Goal: Complete application form

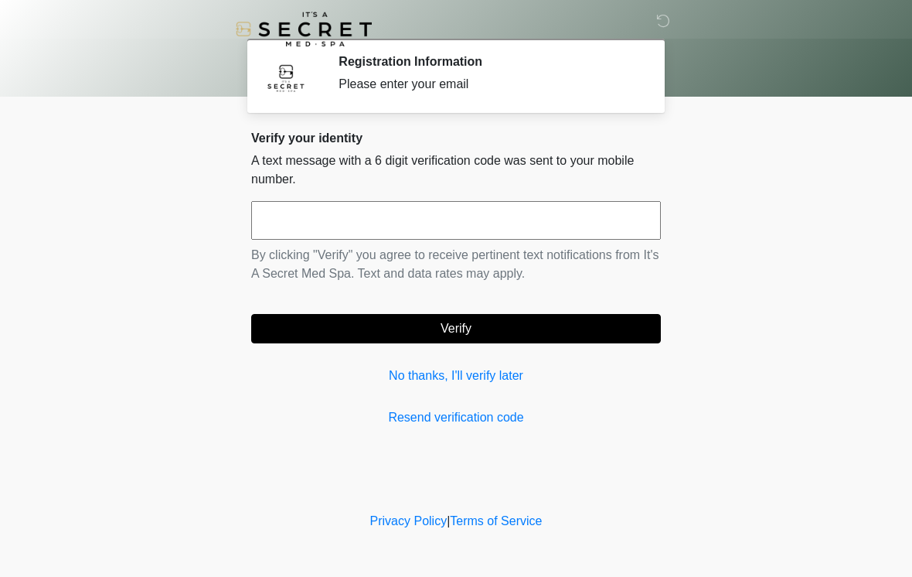
click at [567, 227] on input "text" at bounding box center [456, 220] width 410 height 39
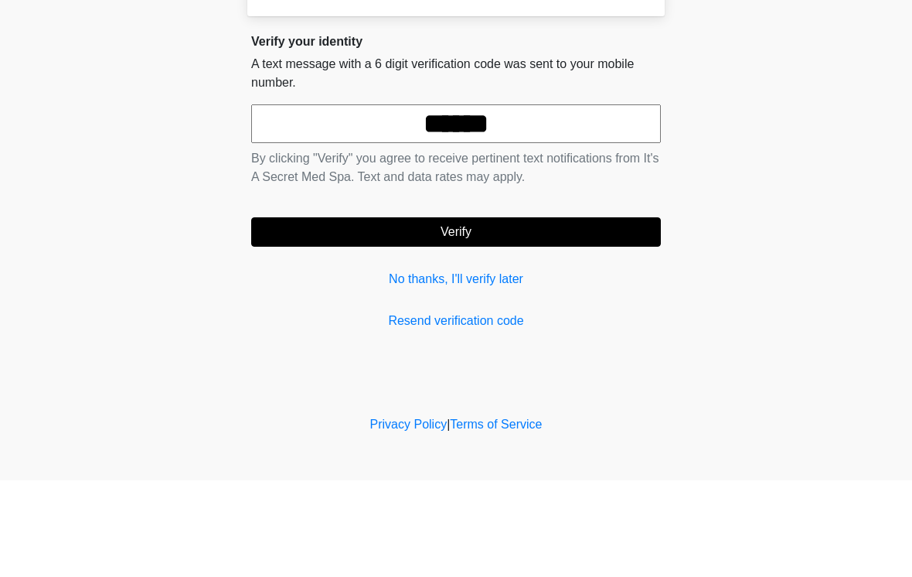
type input "******"
click at [483, 314] on button "Verify" at bounding box center [456, 328] width 410 height 29
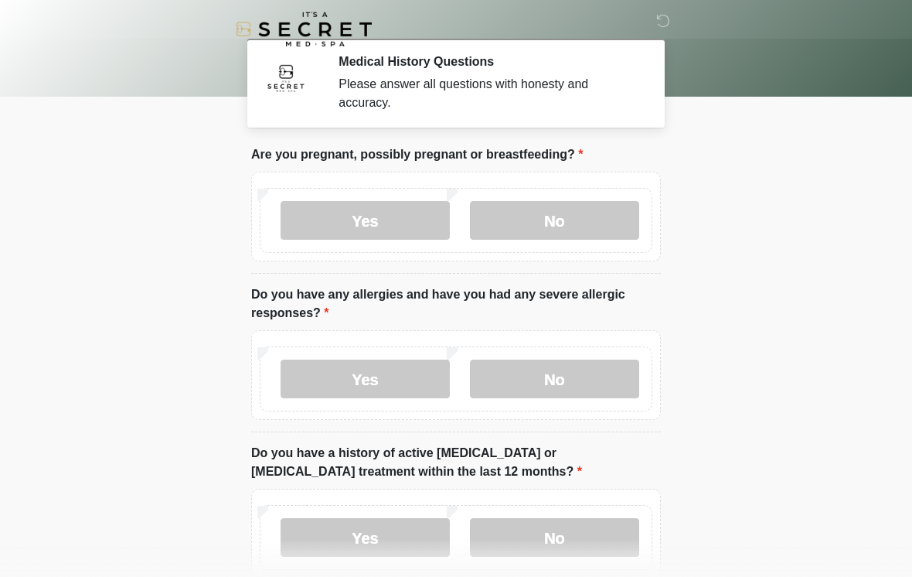
click at [591, 228] on label "No" at bounding box center [554, 220] width 169 height 39
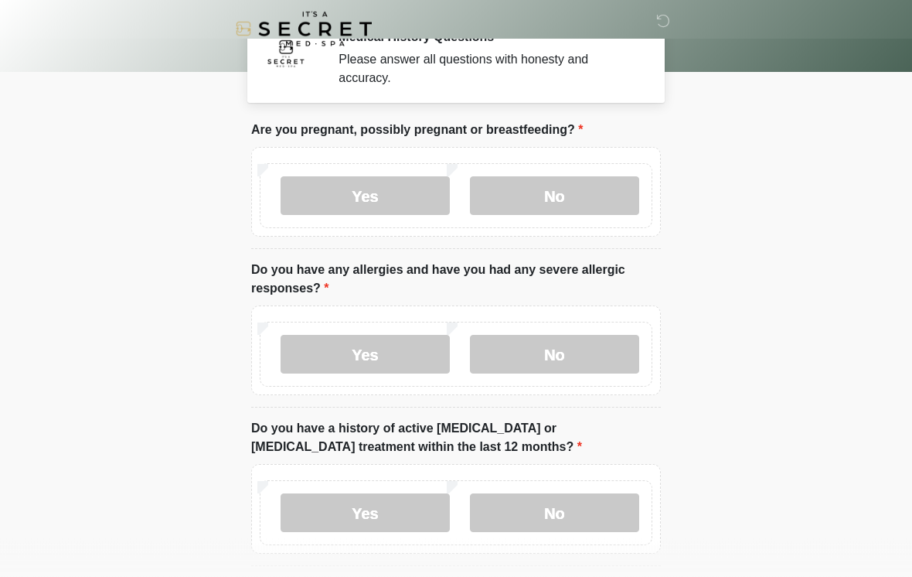
click at [614, 351] on label "No" at bounding box center [554, 355] width 169 height 39
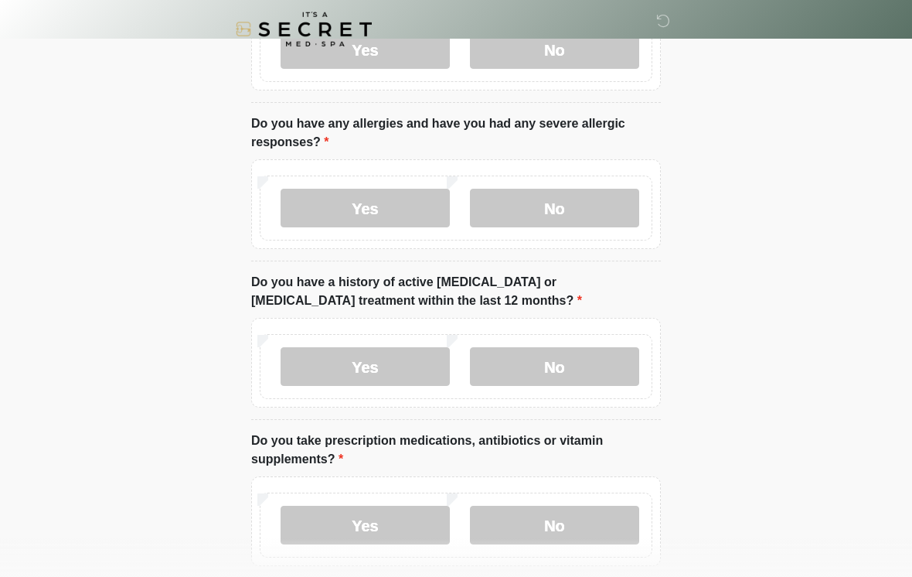
click at [608, 370] on label "No" at bounding box center [554, 366] width 169 height 39
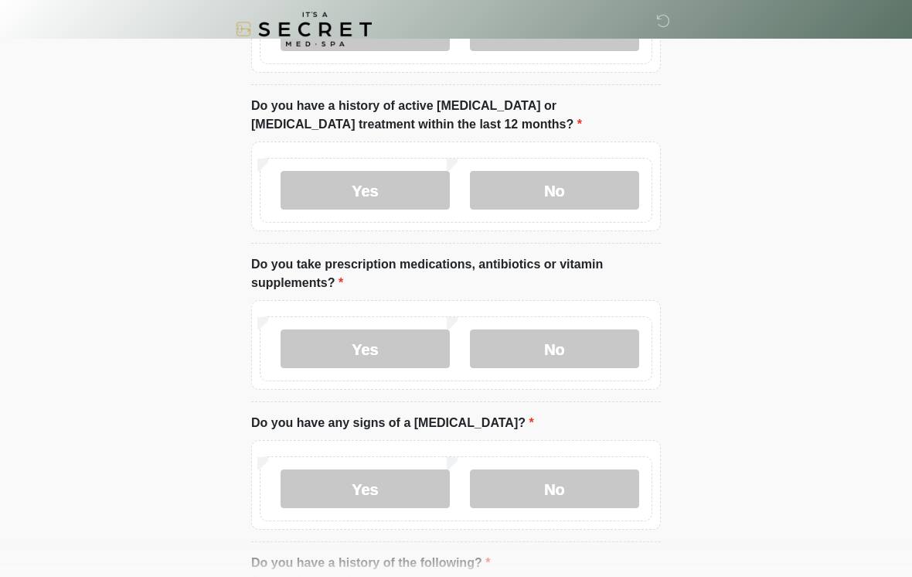
click at [616, 331] on label "No" at bounding box center [554, 348] width 169 height 39
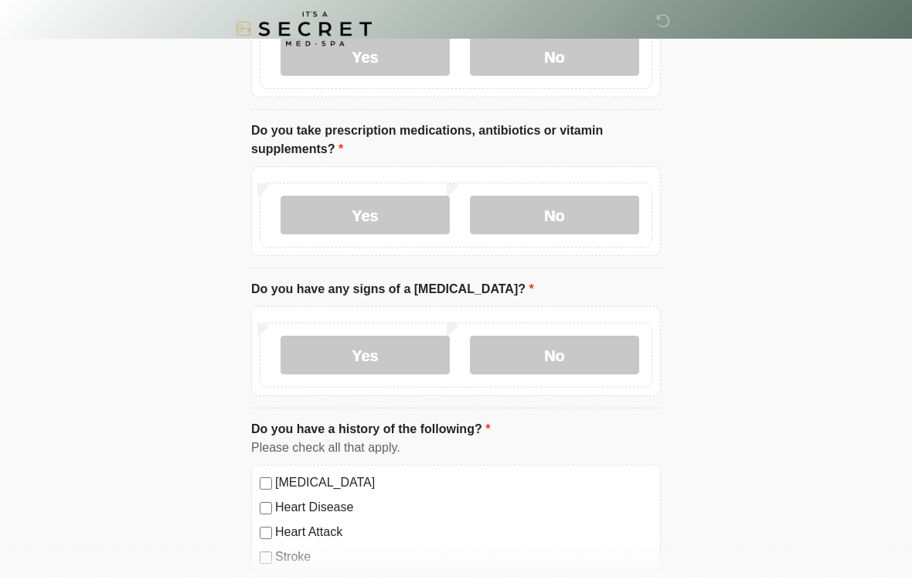
scroll to position [483, 0]
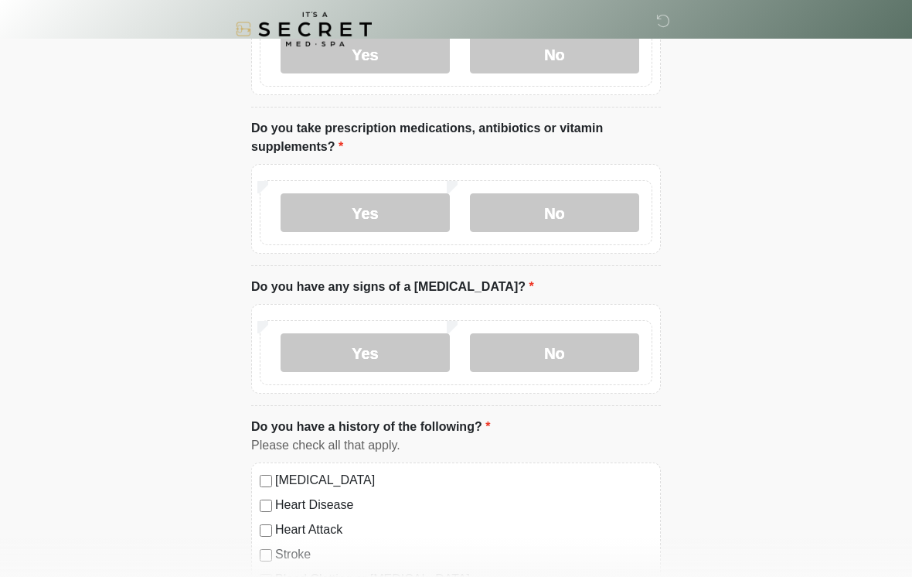
click at [622, 342] on label "No" at bounding box center [554, 352] width 169 height 39
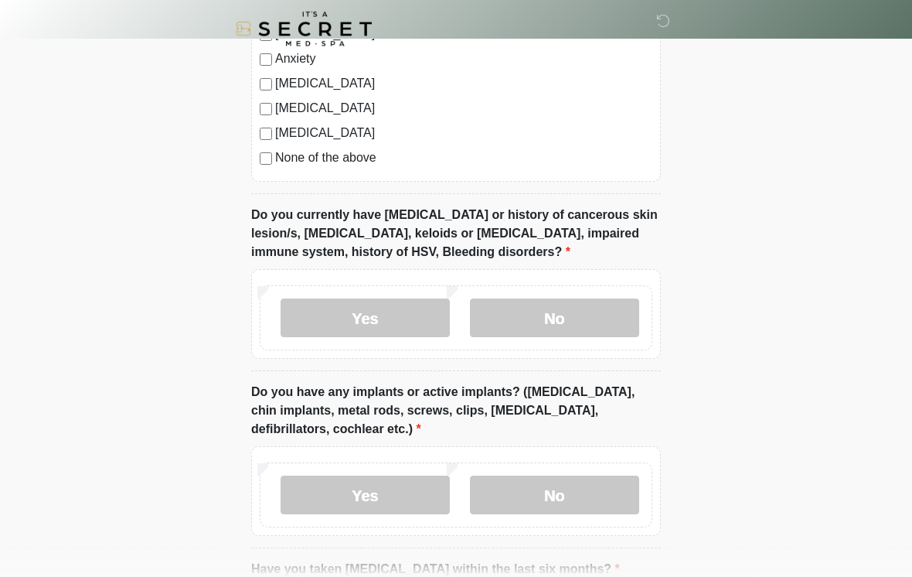
scroll to position [1079, 0]
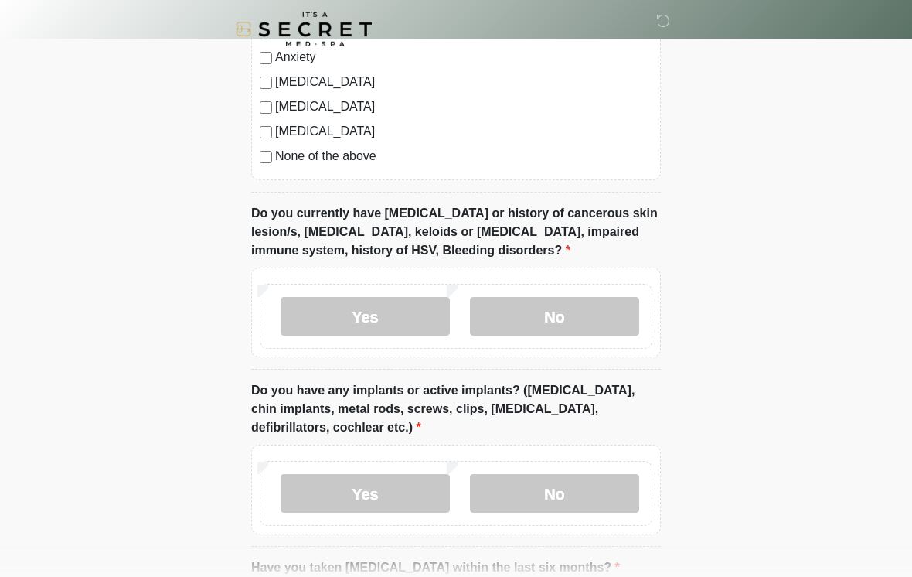
click at [610, 312] on label "No" at bounding box center [554, 316] width 169 height 39
click at [616, 488] on label "No" at bounding box center [554, 493] width 169 height 39
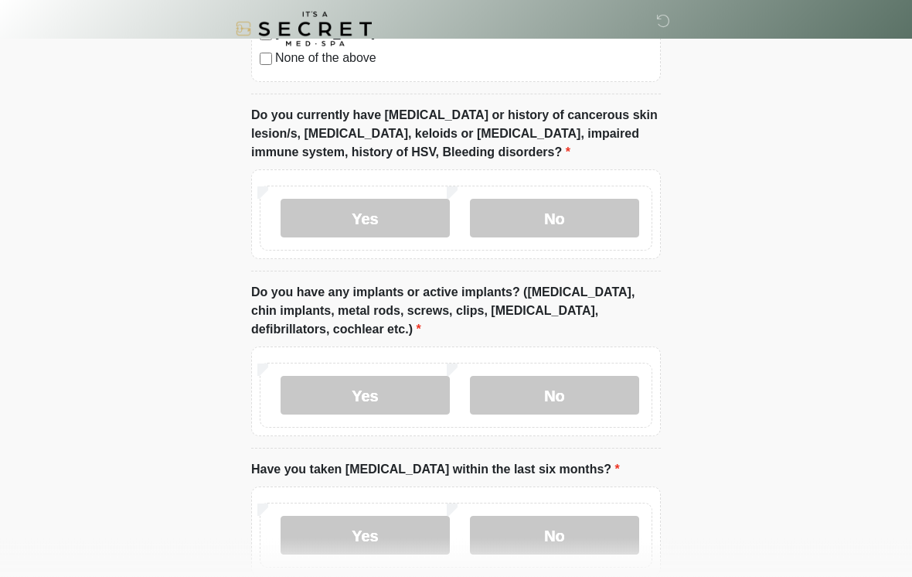
scroll to position [1287, 0]
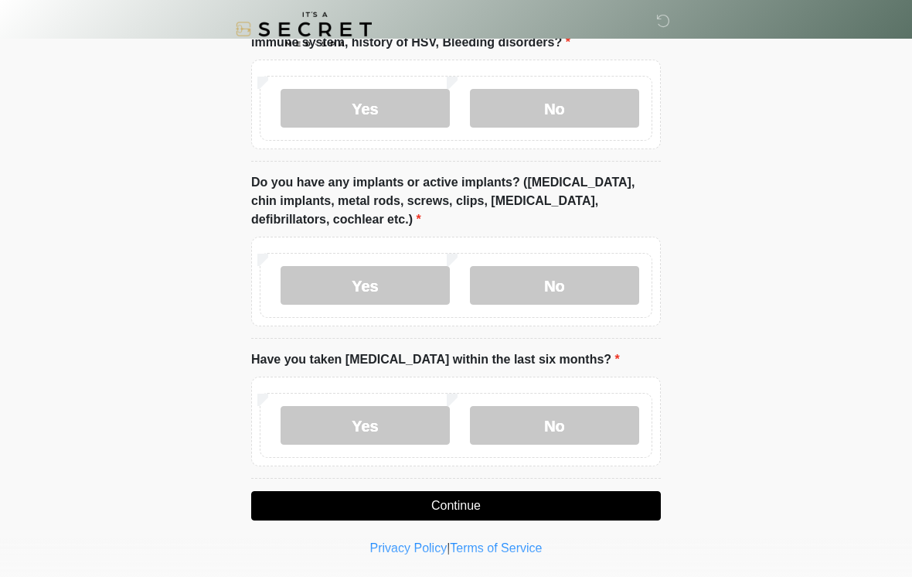
click at [602, 424] on label "No" at bounding box center [554, 425] width 169 height 39
click at [634, 507] on button "Continue" at bounding box center [456, 505] width 410 height 29
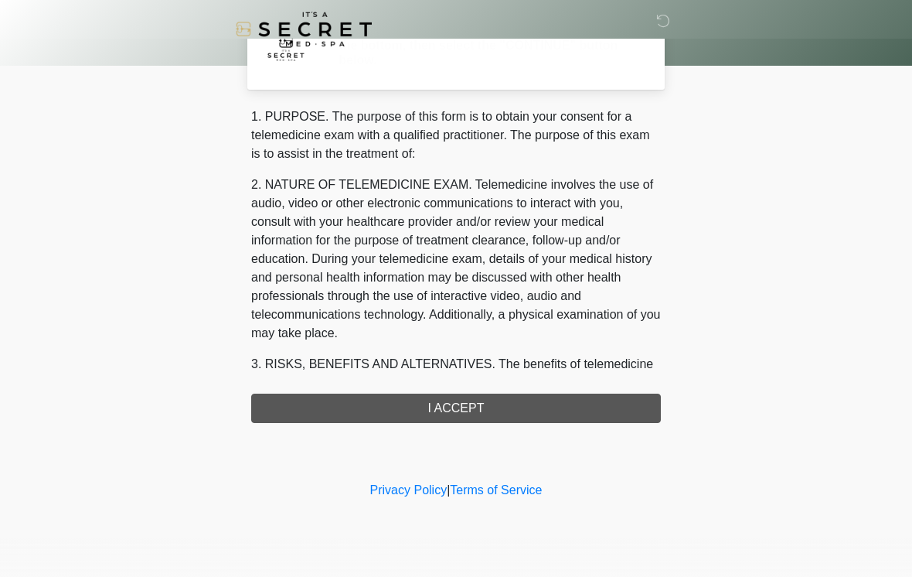
scroll to position [0, 0]
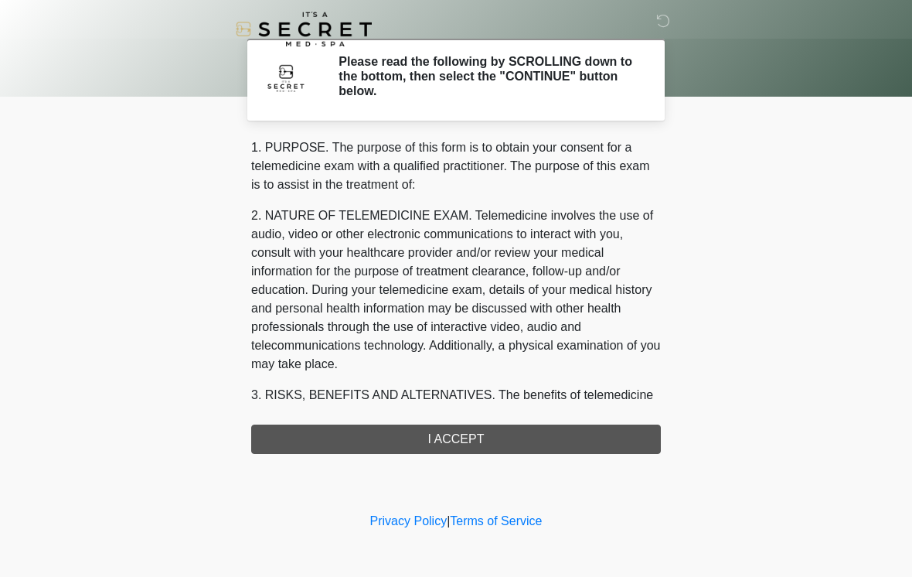
click at [615, 436] on div "1. PURPOSE. The purpose of this form is to obtain your consent for a telemedici…" at bounding box center [456, 295] width 410 height 315
click at [563, 431] on div "1. PURPOSE. The purpose of this form is to obtain your consent for a telemedici…" at bounding box center [456, 295] width 410 height 315
click at [444, 461] on div "‎ ‎ Please read the following by SCROLLING down to the bottom, then select the …" at bounding box center [456, 254] width 464 height 478
click at [468, 427] on div "1. PURPOSE. The purpose of this form is to obtain your consent for a telemedici…" at bounding box center [456, 295] width 410 height 315
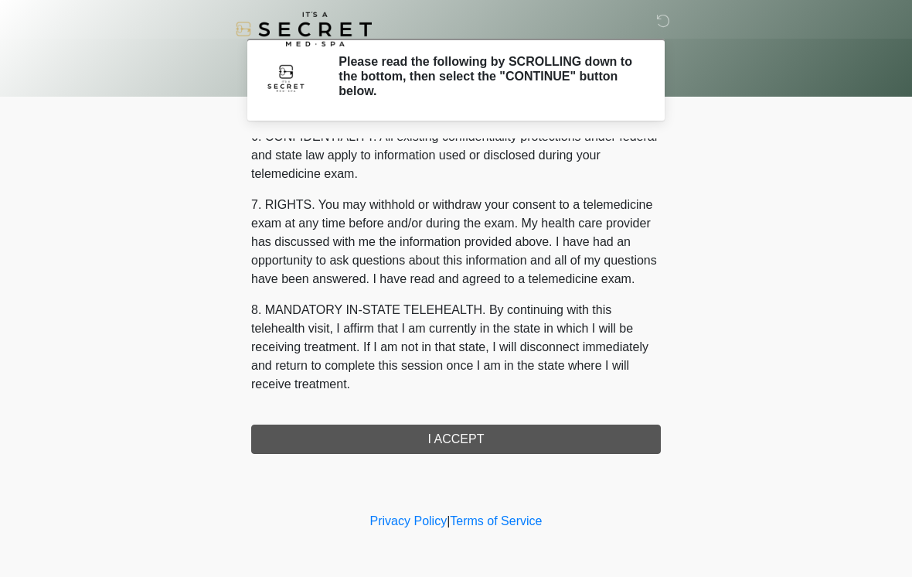
click at [482, 441] on div "1. PURPOSE. The purpose of this form is to obtain your consent for a telemedici…" at bounding box center [456, 295] width 410 height 315
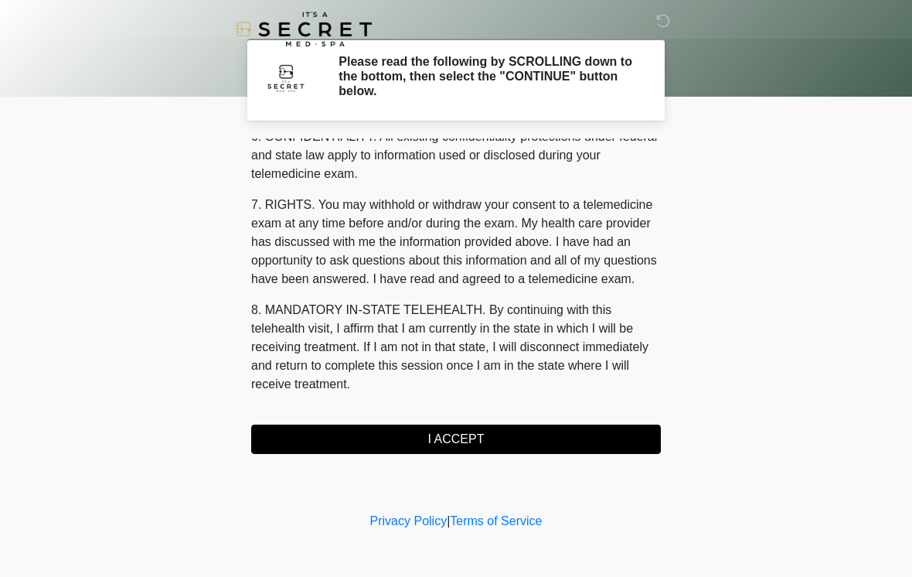
scroll to position [629, 0]
click at [482, 441] on button "I ACCEPT" at bounding box center [456, 438] width 410 height 29
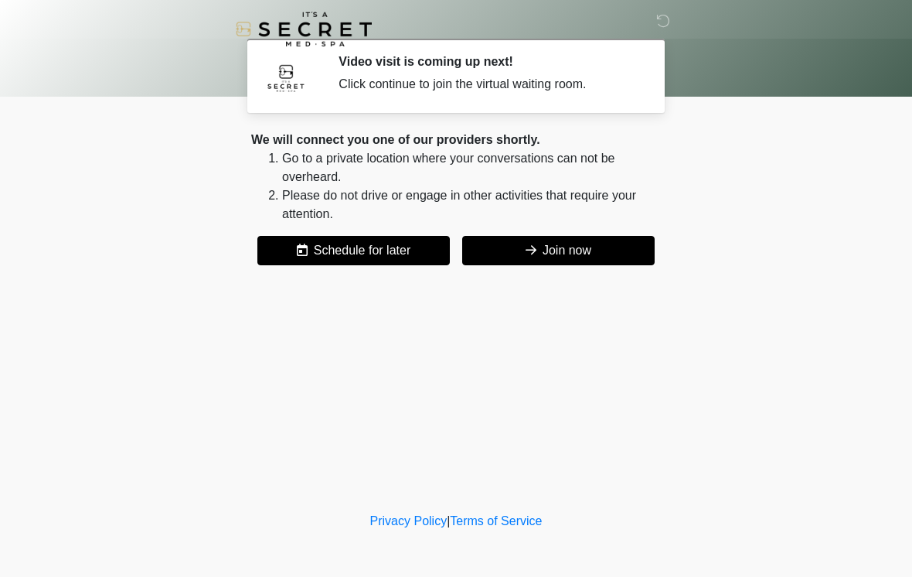
click at [598, 246] on button "Join now" at bounding box center [558, 250] width 192 height 29
